Goal: Obtain resource: Download file/media

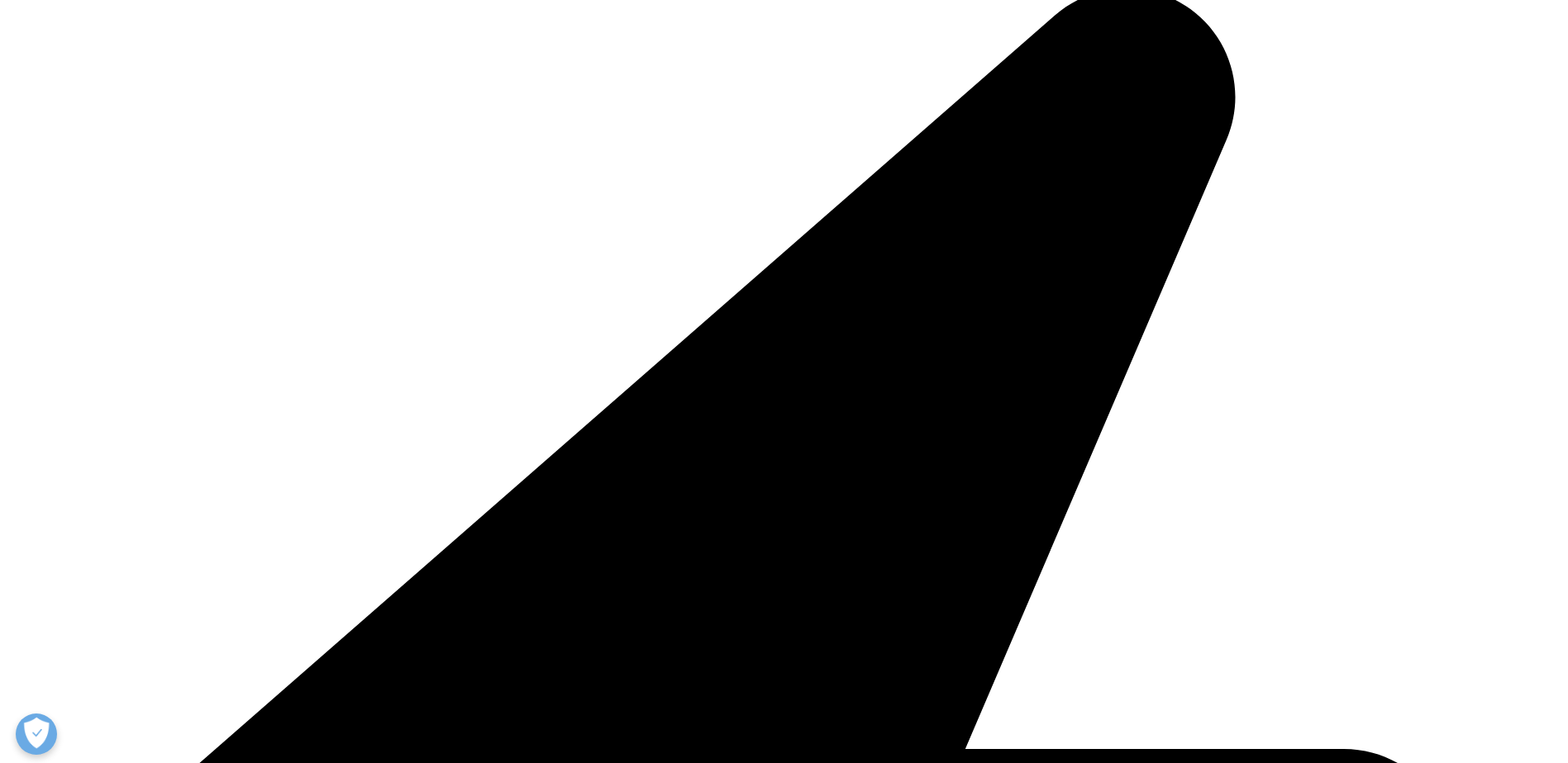
scroll to position [297, 975]
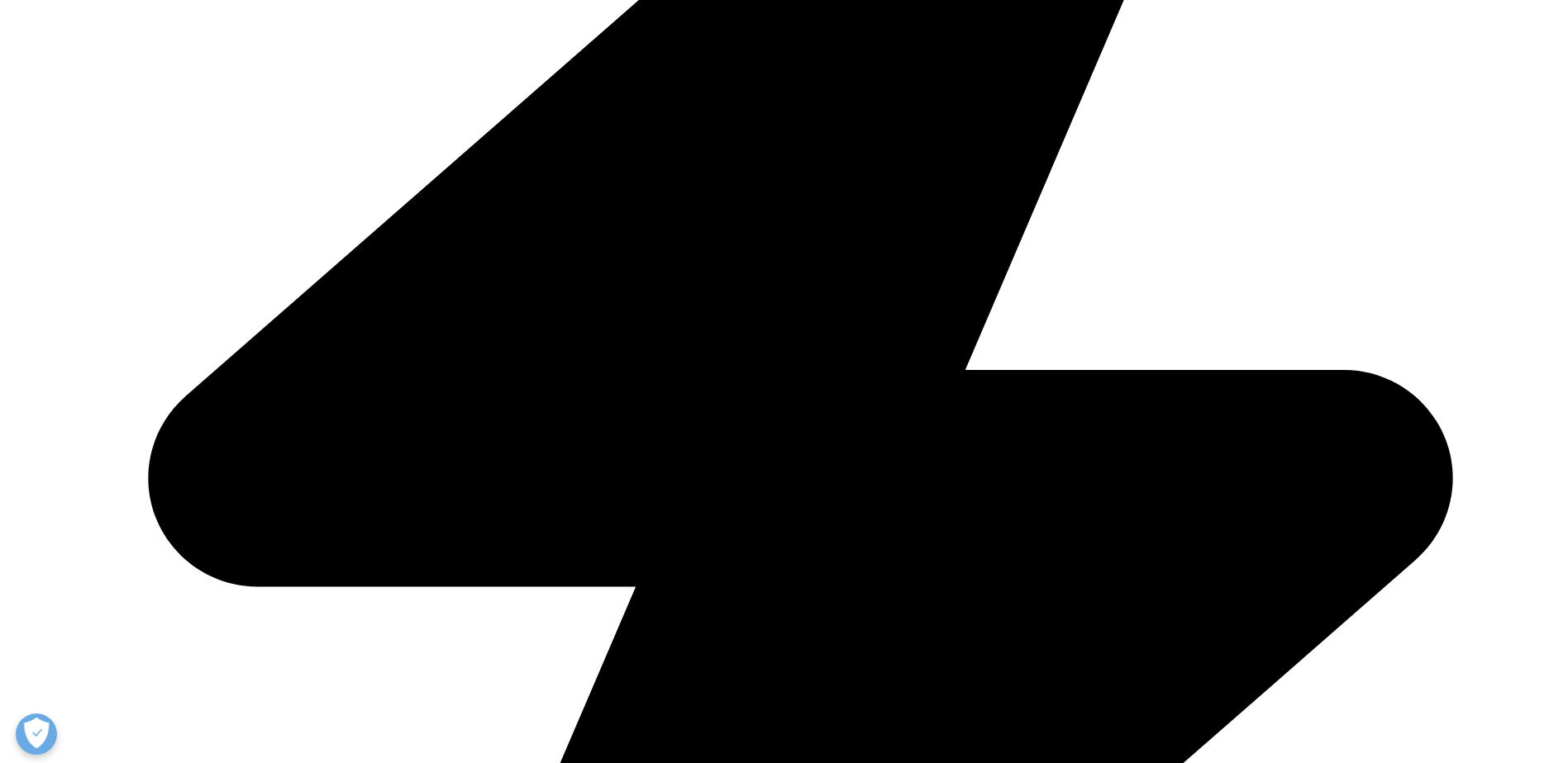
scroll to position [1073, 0]
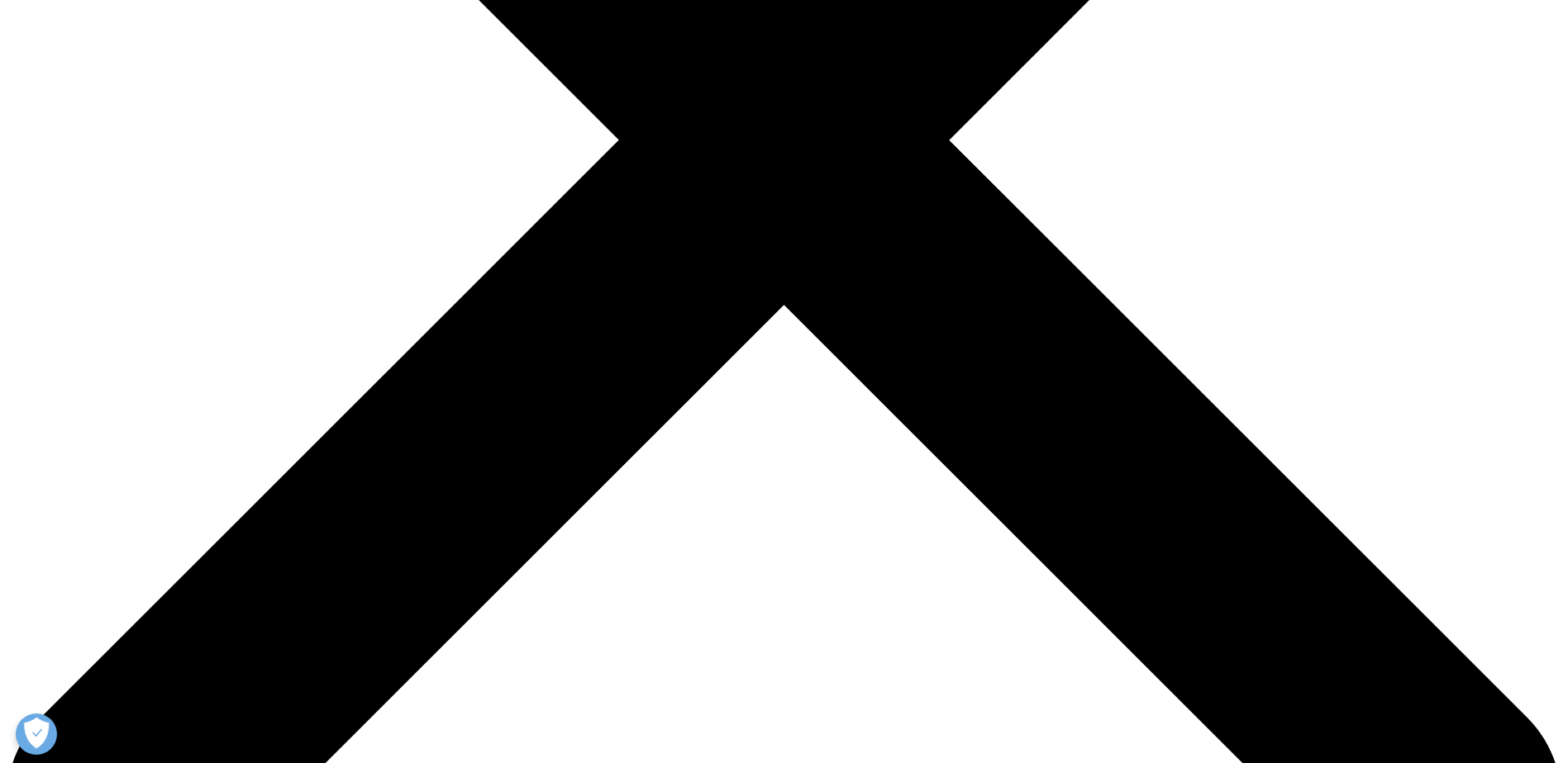
type input "Marcia"
type input "Vargas"
type input "Commercial Operations Field Lead"
type input "Astellas Farma"
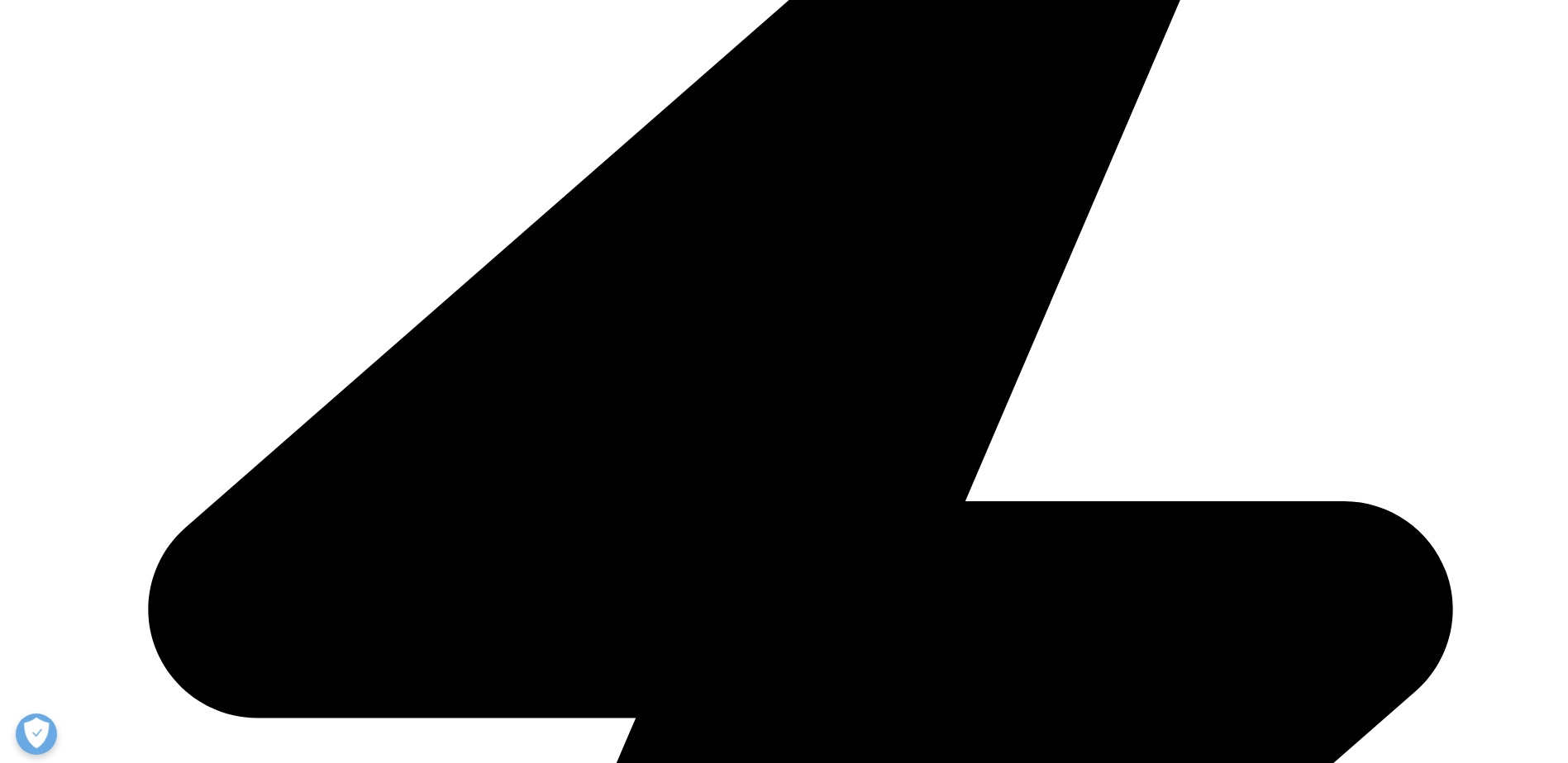
scroll to position [931, 975]
type input "marcia.angelicavargas@astellas.com"
select select "[GEOGRAPHIC_DATA]"
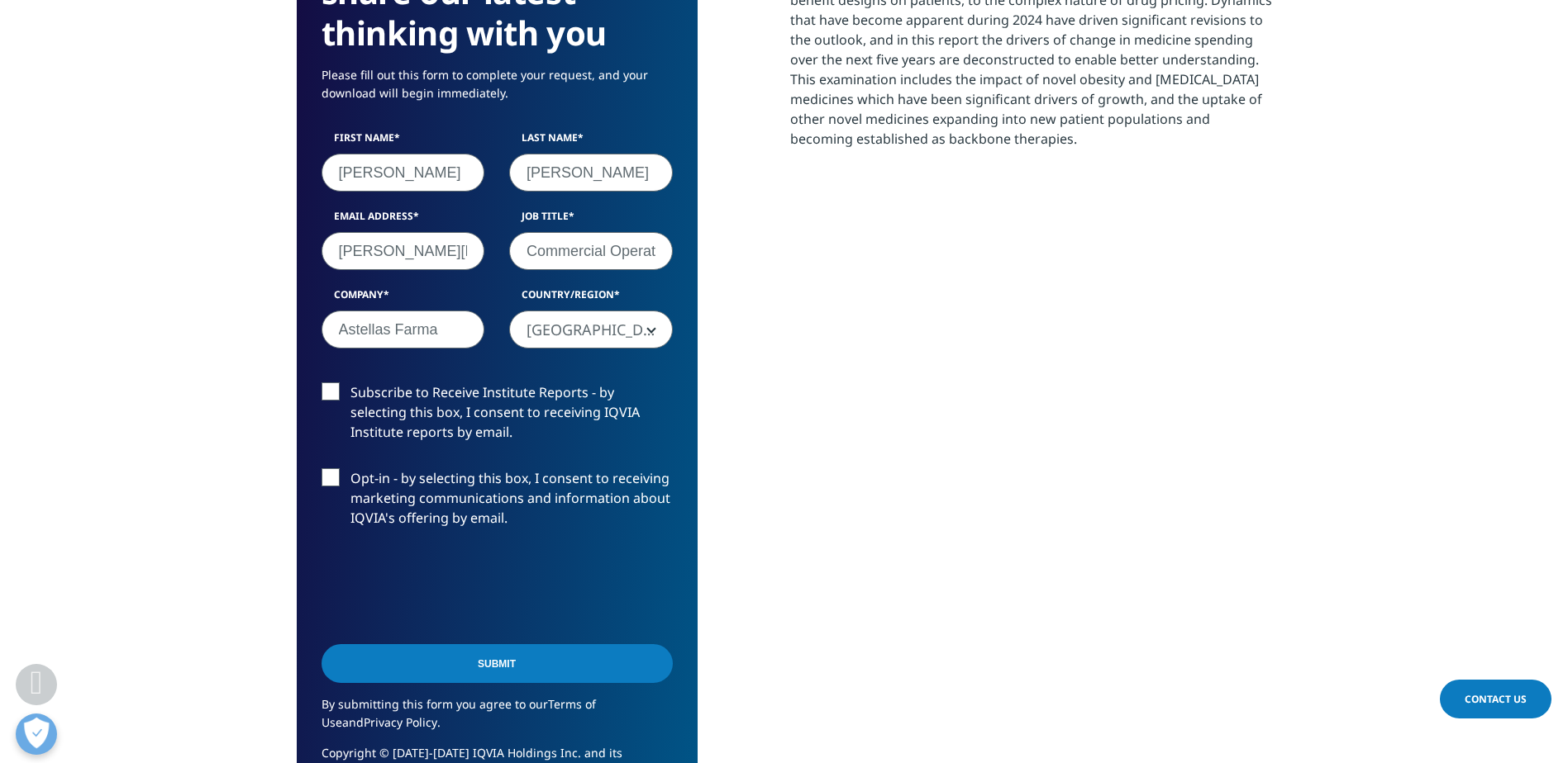
scroll to position [909, 0]
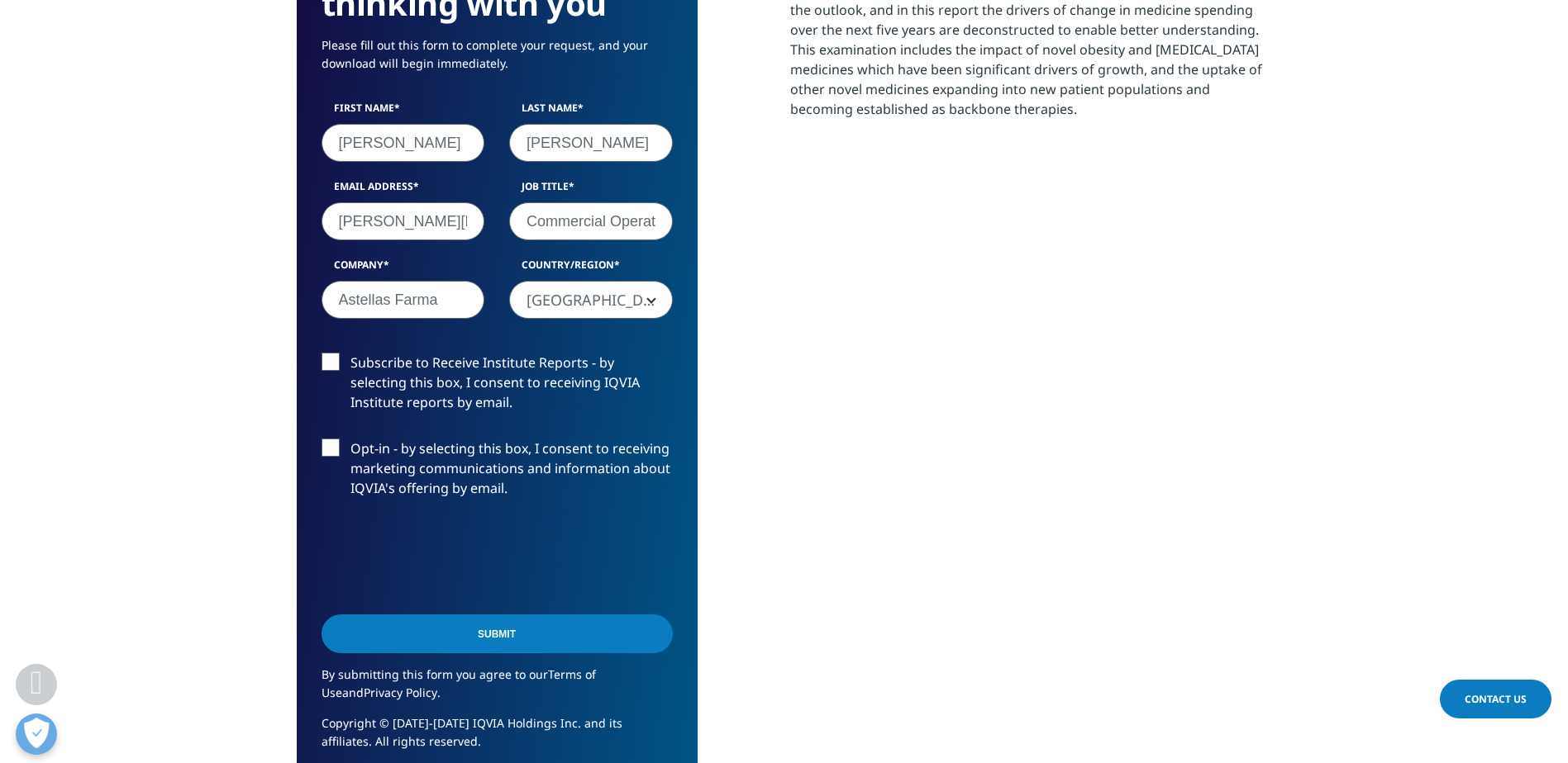
click at [564, 623] on input "Submit" at bounding box center [497, 634] width 351 height 39
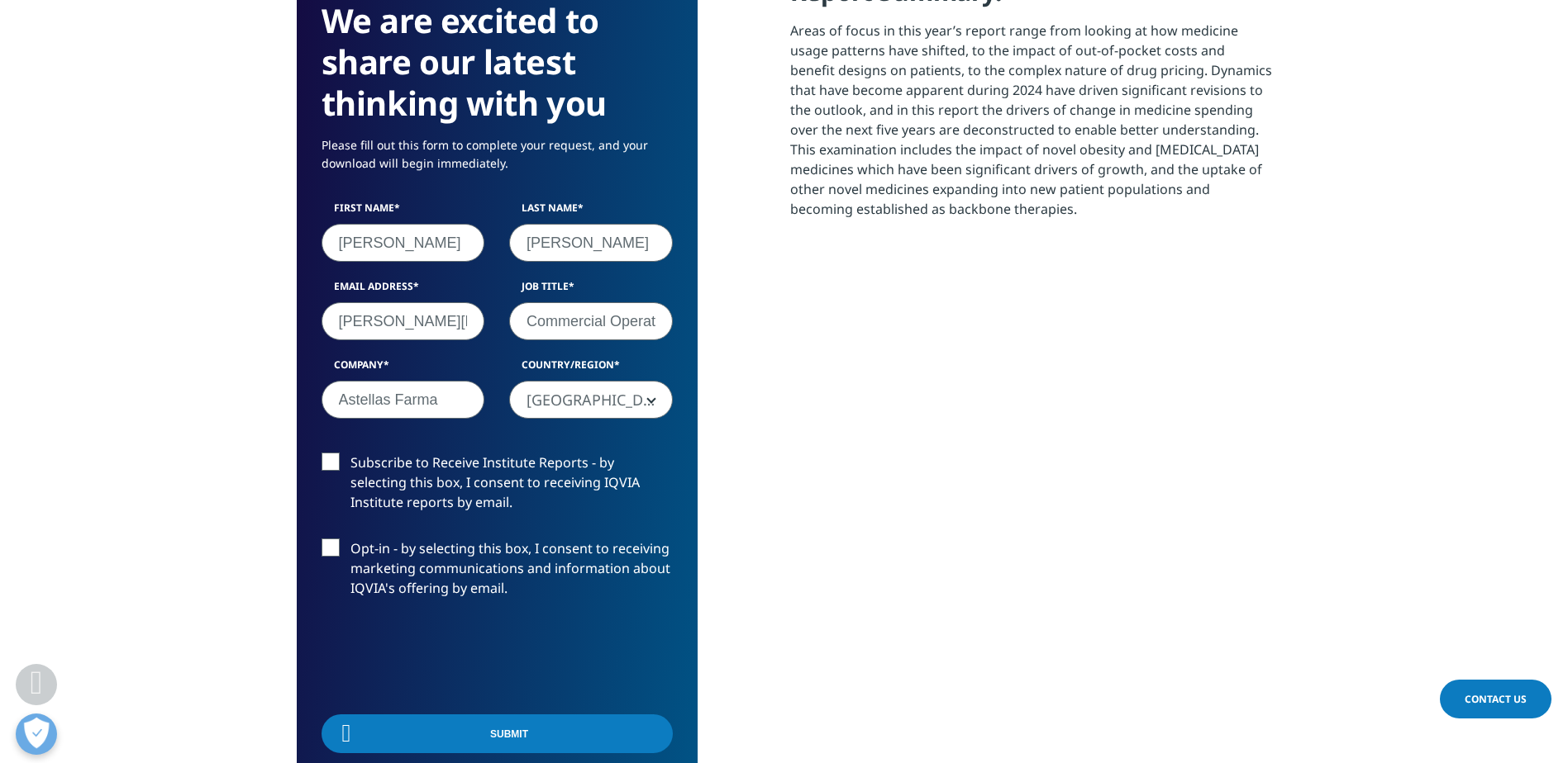
scroll to position [297, 975]
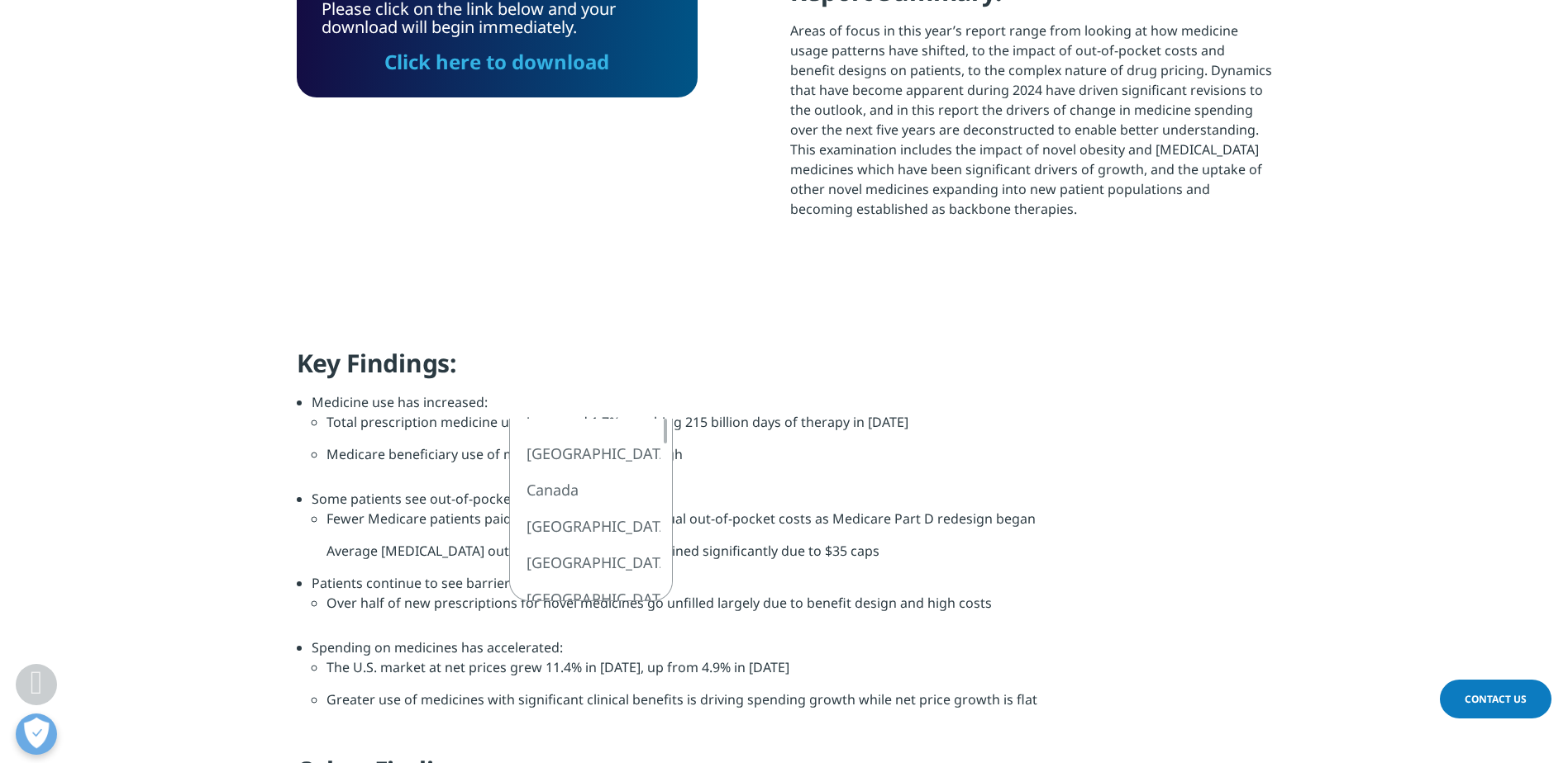
click at [949, 350] on h4 "Key Findings:" at bounding box center [784, 370] width 975 height 46
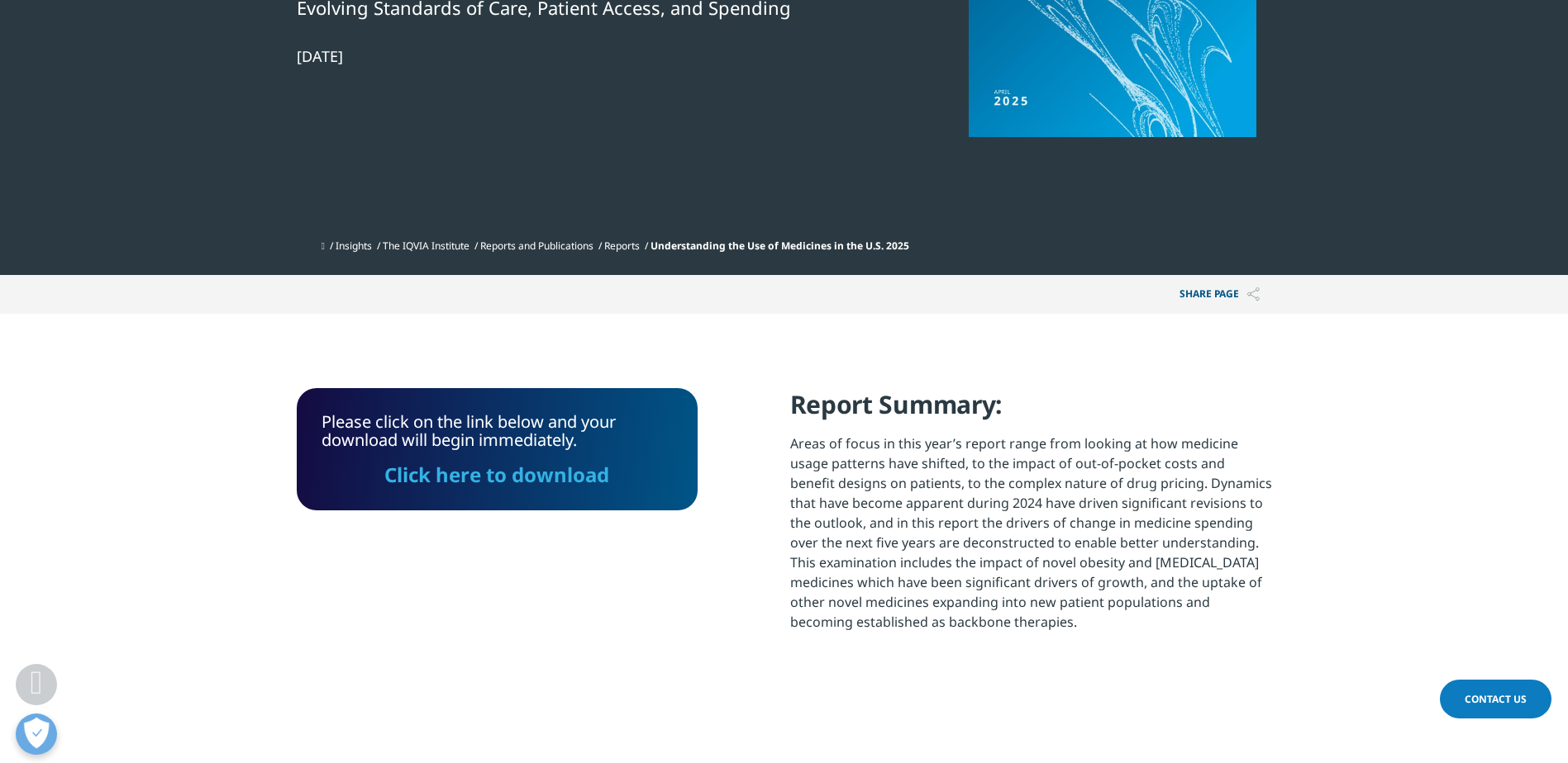
click at [490, 480] on link "Click here to download" at bounding box center [497, 474] width 225 height 27
